Goal: Task Accomplishment & Management: Complete application form

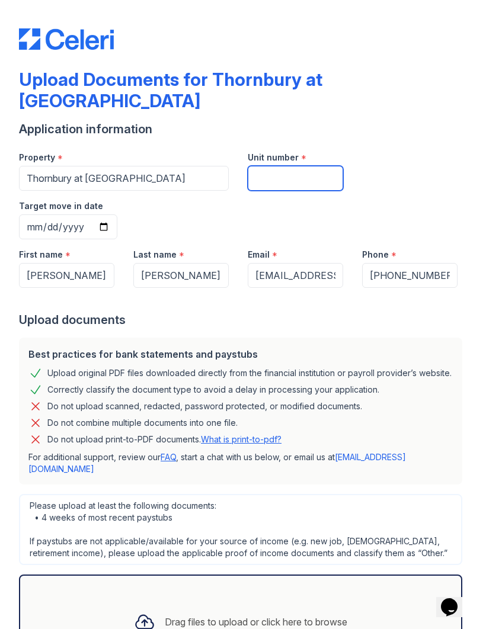
click at [287, 166] on input "Unit number" at bounding box center [295, 178] width 95 height 25
type input "1812"
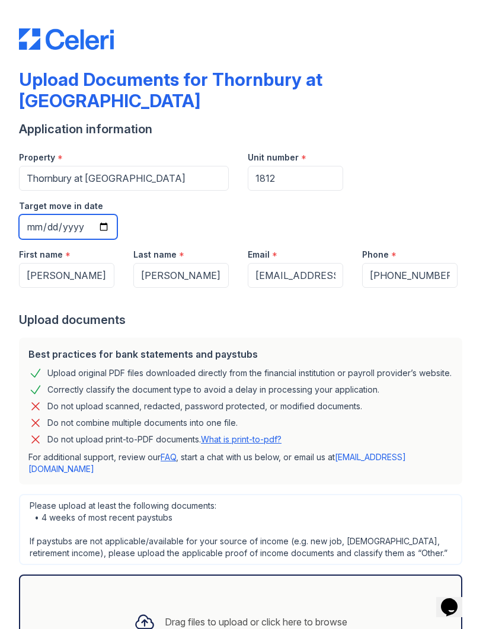
click at [117, 214] on input "Target move in date" at bounding box center [68, 226] width 98 height 25
type input "[DATE]"
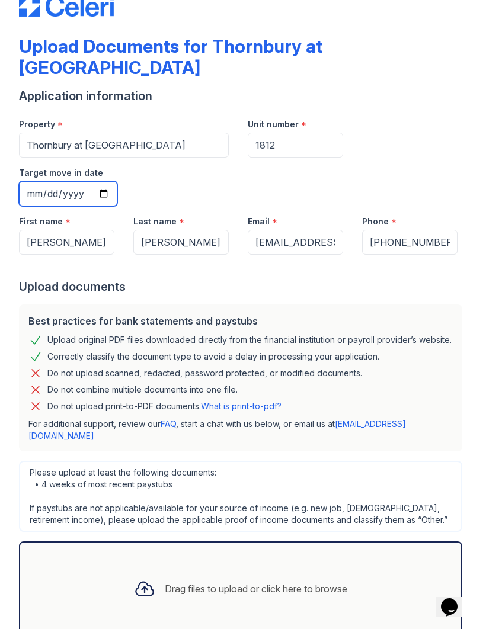
scroll to position [32, 0]
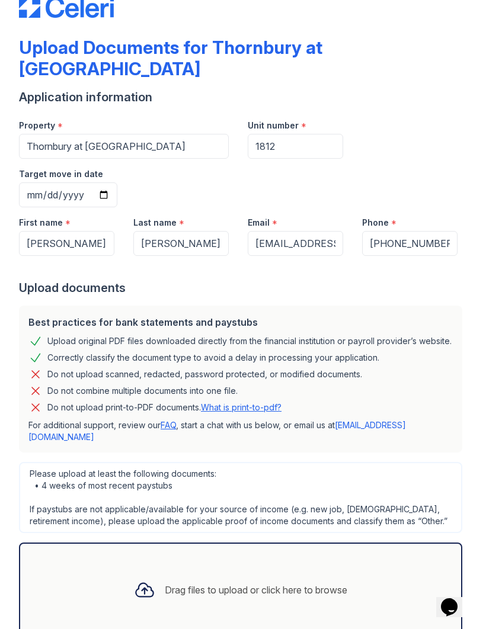
click at [247, 621] on div "Upload Documents for Thornbury at Chase Oaks Application information Property *…" at bounding box center [243, 339] width 448 height 743
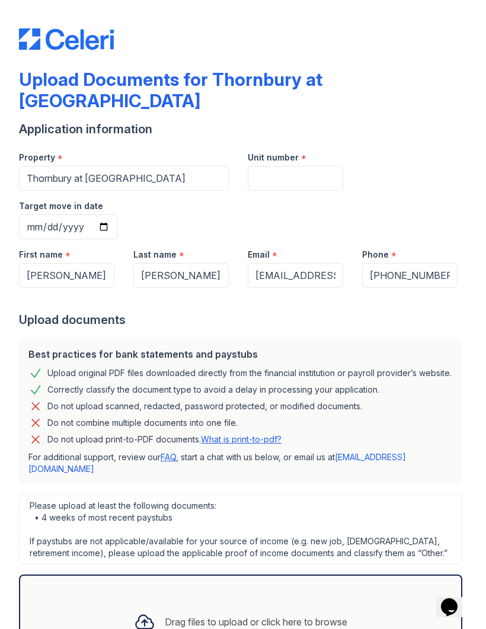
click at [277, 615] on div "Drag files to upload or click here to browse" at bounding box center [256, 622] width 182 height 14
click at [278, 615] on div "Drag files to upload or click here to browse" at bounding box center [256, 622] width 182 height 14
click at [312, 615] on div "Drag files to upload or click here to browse" at bounding box center [256, 622] width 182 height 14
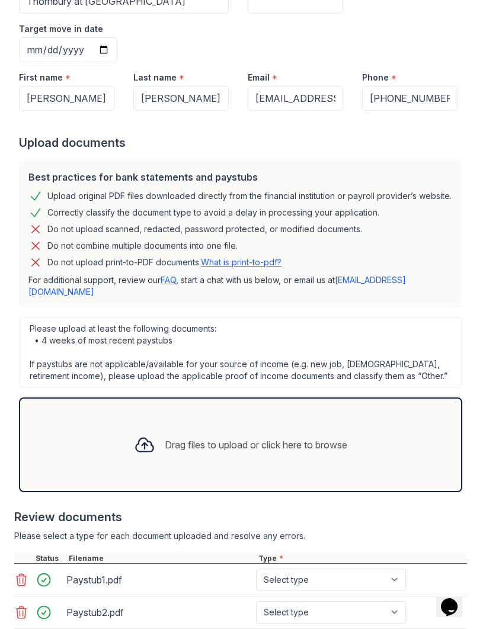
scroll to position [176, 0]
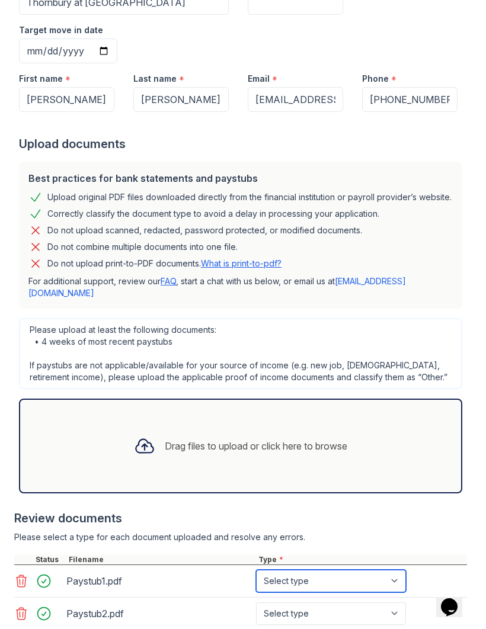
click at [399, 570] on select "Select type Paystub Bank Statement Offer Letter Tax Documents Benefit Award Let…" at bounding box center [331, 581] width 150 height 23
select select "paystub"
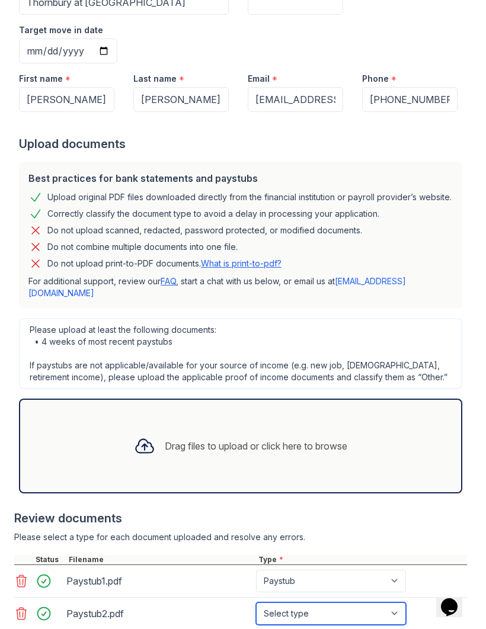
click at [400, 602] on select "Select type Paystub Bank Statement Offer Letter Tax Documents Benefit Award Let…" at bounding box center [331, 613] width 150 height 23
select select "paystub"
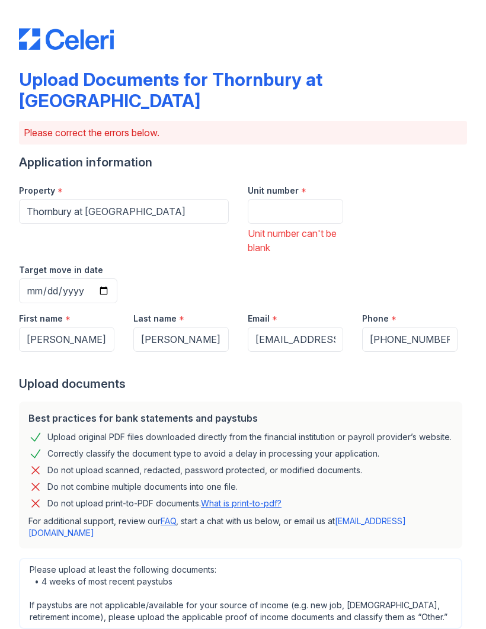
scroll to position [0, 0]
click at [307, 199] on input "Unit number" at bounding box center [295, 211] width 95 height 25
click at [267, 199] on input "Unit number" at bounding box center [295, 211] width 95 height 25
type input "1812"
click at [117, 278] on input "Target move in date" at bounding box center [68, 290] width 98 height 25
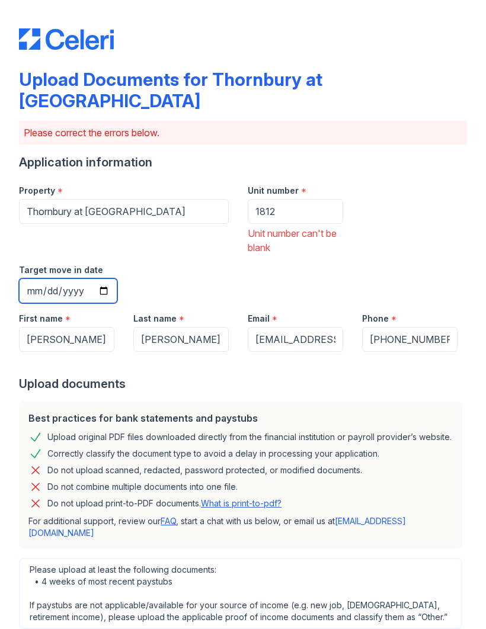
type input "[DATE]"
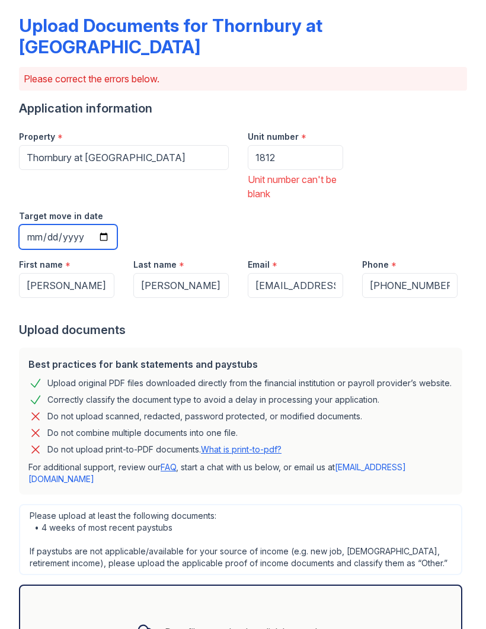
scroll to position [54, 0]
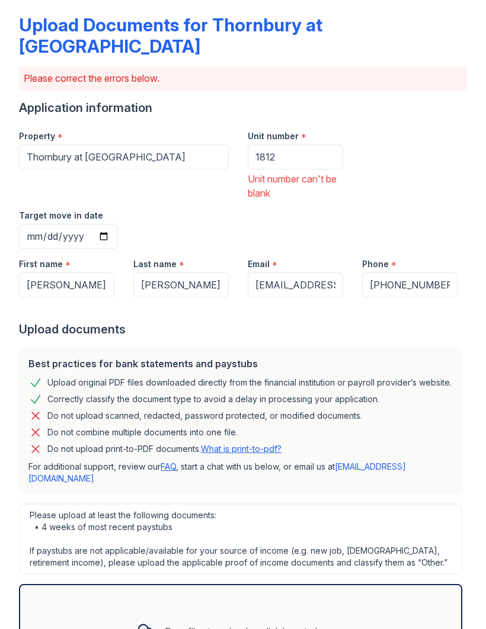
click at [268, 624] on div "Drag files to upload or click here to browse" at bounding box center [256, 631] width 182 height 14
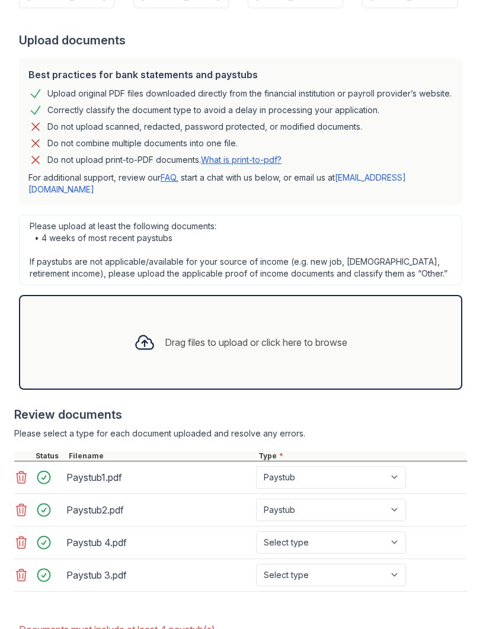
scroll to position [343, 0]
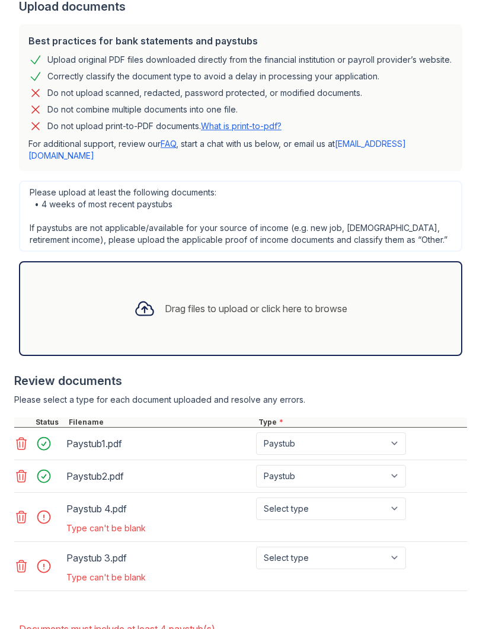
scroll to position [345, 0]
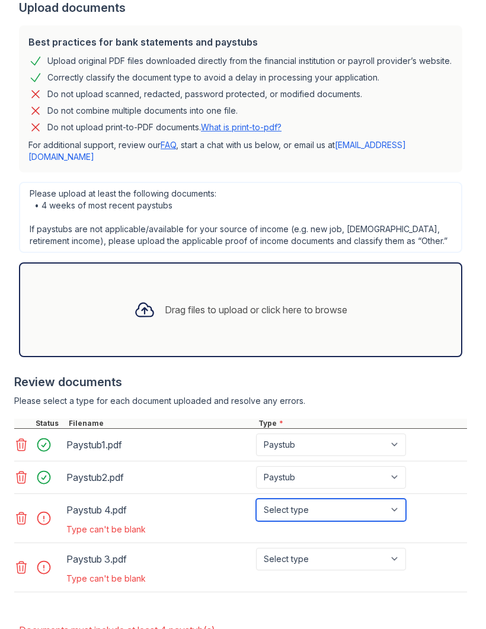
click at [385, 499] on select "Select type Paystub Bank Statement Offer Letter Tax Documents Benefit Award Let…" at bounding box center [331, 510] width 150 height 23
click at [101, 524] on div "Type can't be blank" at bounding box center [237, 530] width 342 height 12
click at [483, 452] on main "Upload Documents for Thornbury at [GEOGRAPHIC_DATA] Please correct the errors b…" at bounding box center [243, 314] width 486 height 629
click at [404, 499] on select "Select type Paystub Bank Statement Offer Letter Tax Documents Benefit Award Let…" at bounding box center [331, 510] width 150 height 23
select select "paystub"
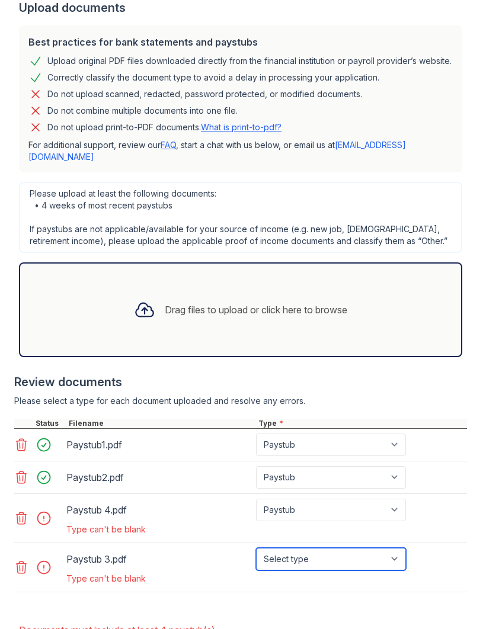
click at [405, 548] on select "Select type Paystub Bank Statement Offer Letter Tax Documents Benefit Award Let…" at bounding box center [331, 559] width 150 height 23
select select "paystub"
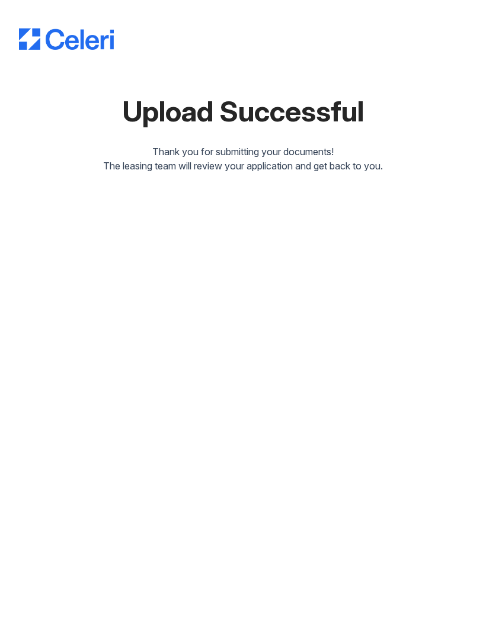
click at [245, 625] on div "Upload Successful Thank you for submitting your documents! The leasing team wil…" at bounding box center [243, 314] width 486 height 629
